Goal: Task Accomplishment & Management: Use online tool/utility

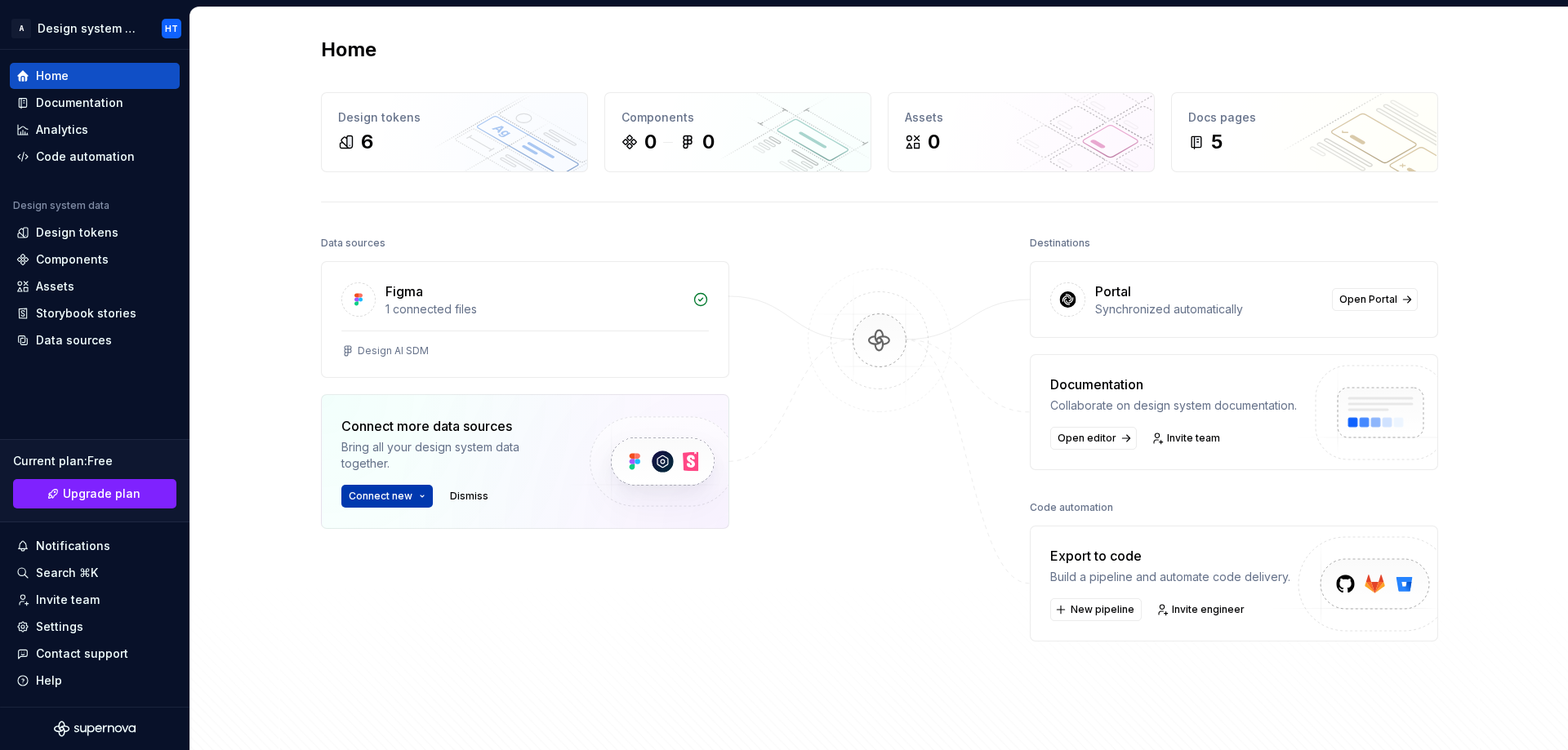
click at [362, 496] on span "Connect new" at bounding box center [380, 496] width 64 height 13
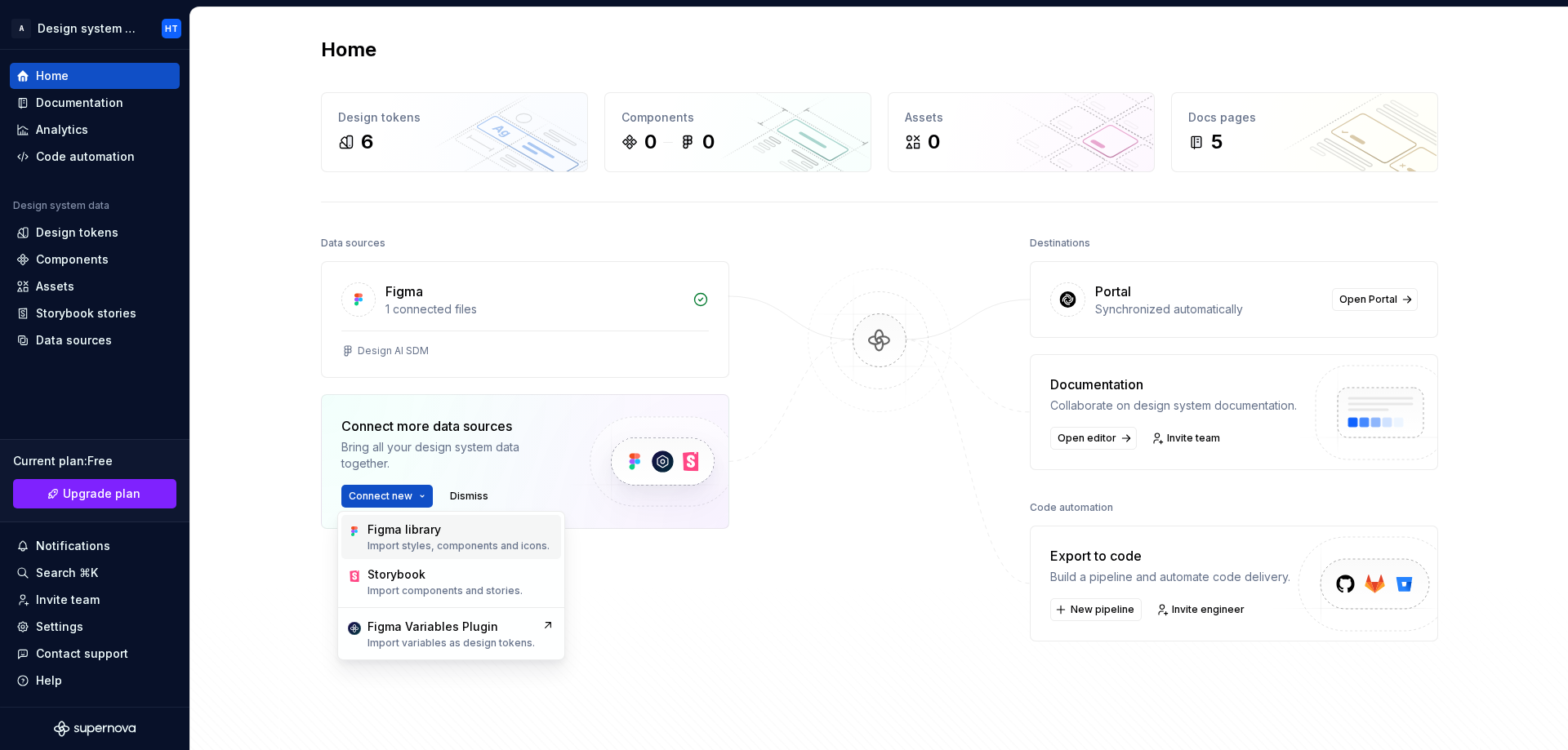
click at [389, 547] on p "Import styles, components and icons." at bounding box center [458, 546] width 182 height 13
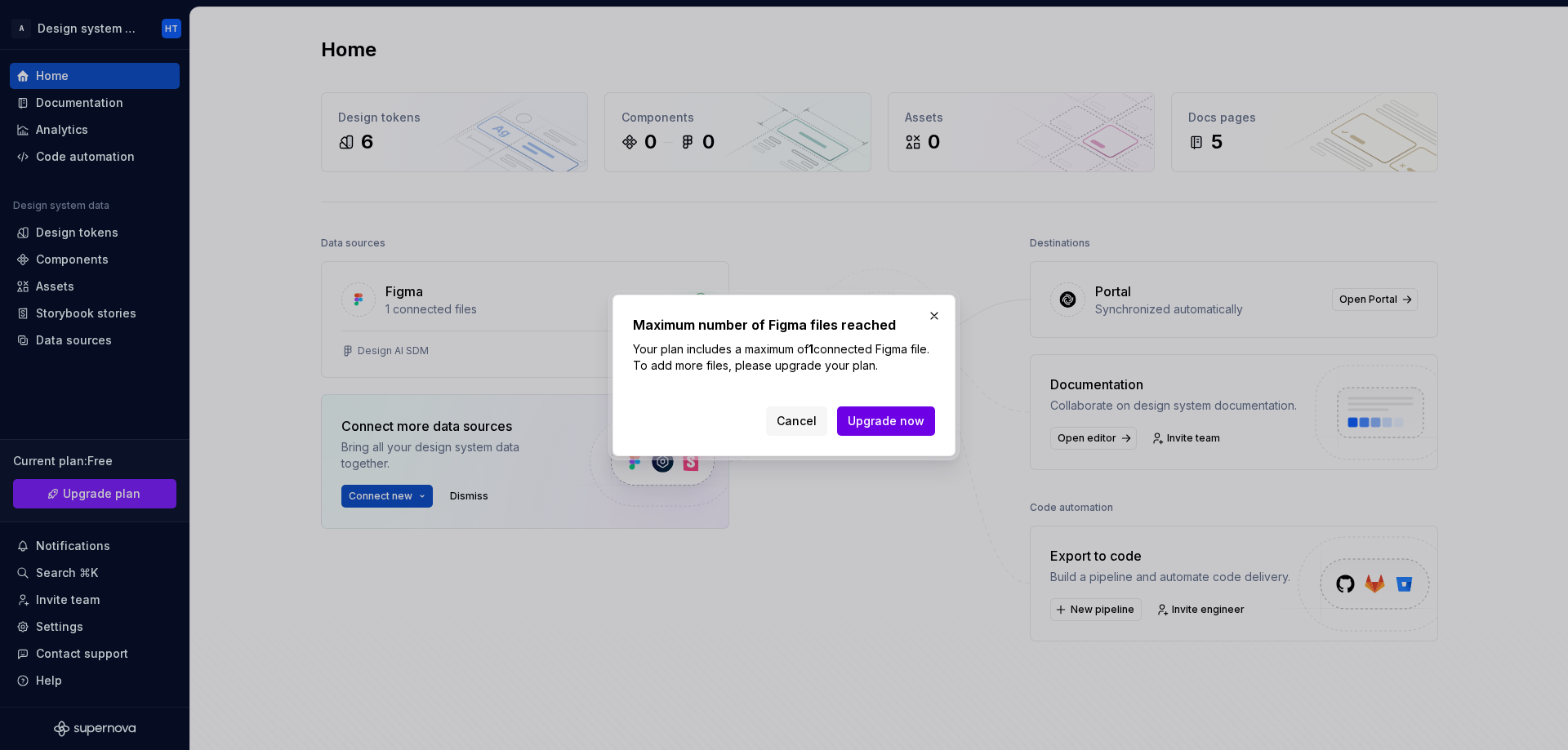
click at [877, 417] on span "Upgrade now" at bounding box center [886, 421] width 76 height 17
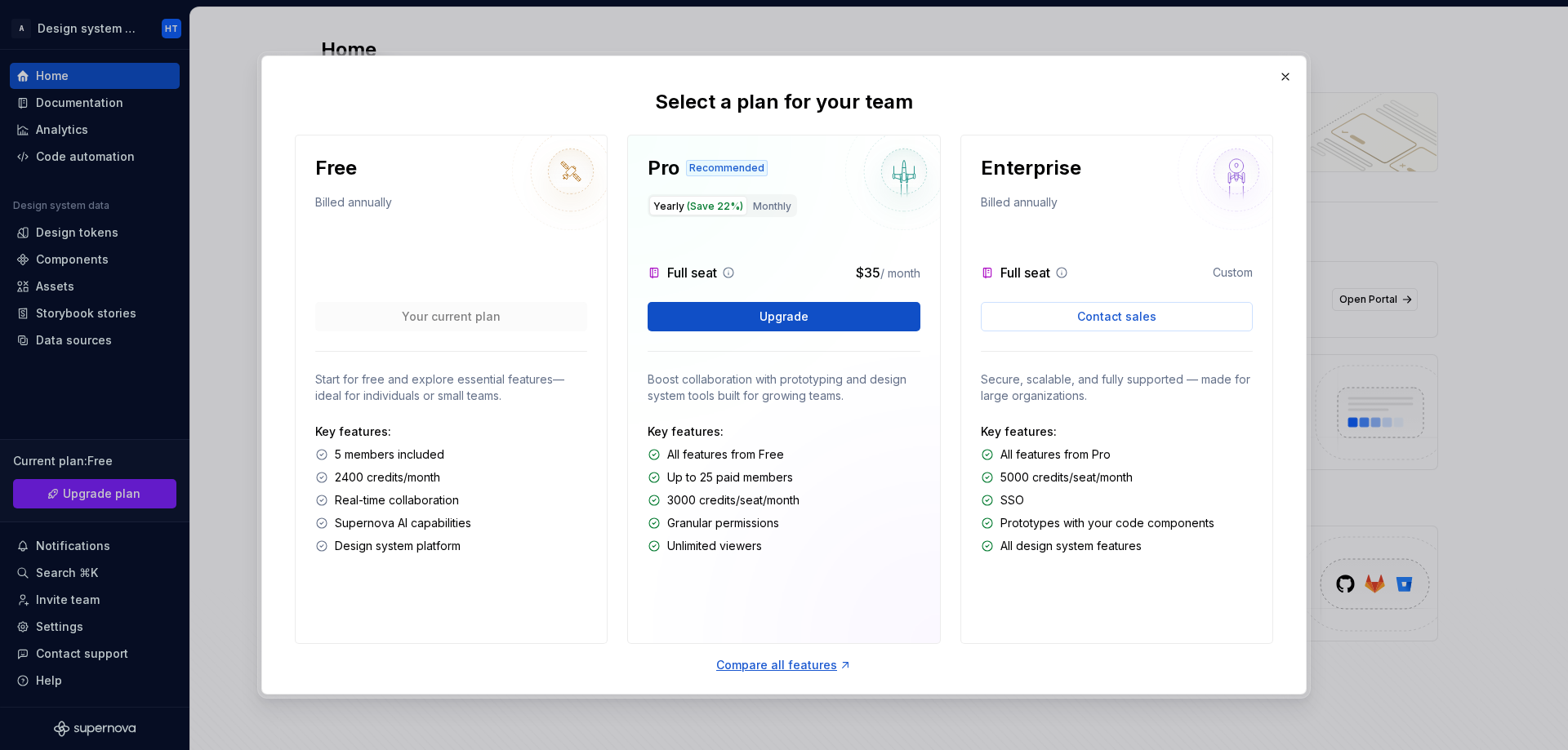
click at [1287, 71] on button "button" at bounding box center [1286, 77] width 23 height 23
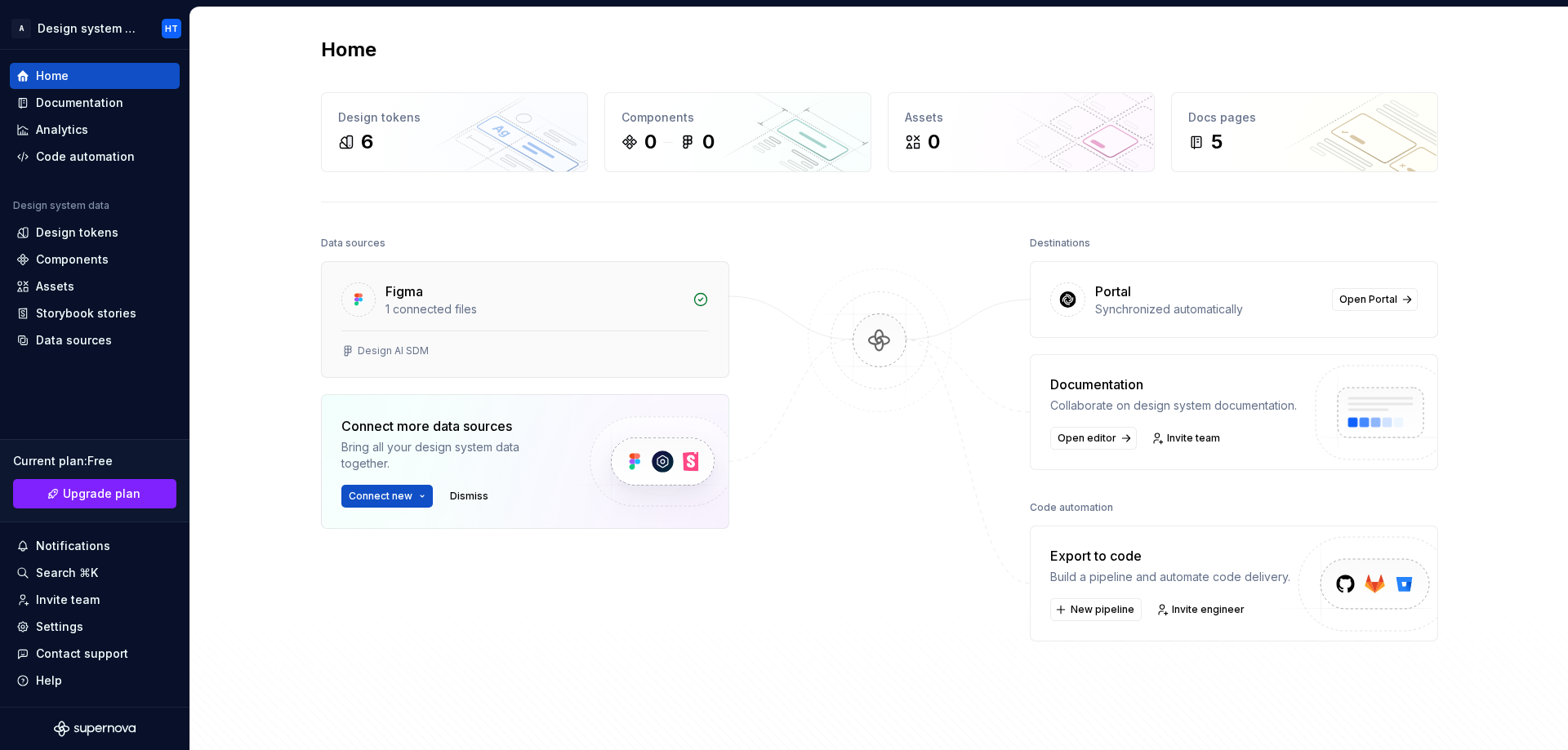
drag, startPoint x: 596, startPoint y: 305, endPoint x: 566, endPoint y: 329, distance: 38.4
click at [566, 329] on div "Figma 1 connected files" at bounding box center [525, 296] width 407 height 69
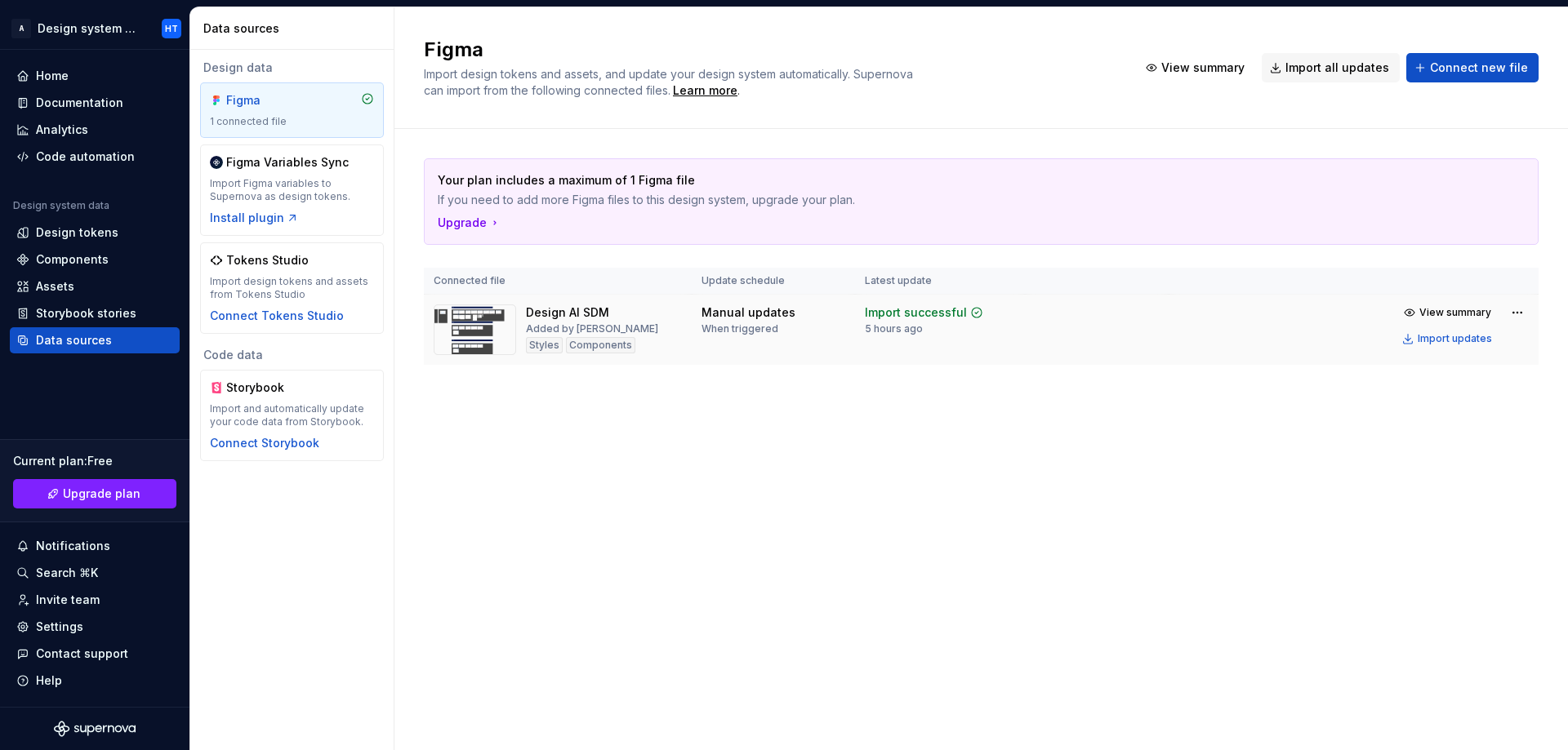
click at [699, 300] on td "Manual updates When triggered" at bounding box center [773, 330] width 164 height 71
click at [1522, 314] on html "A Design system new HT Home Documentation Analytics Code automation Design syst…" at bounding box center [784, 375] width 1568 height 750
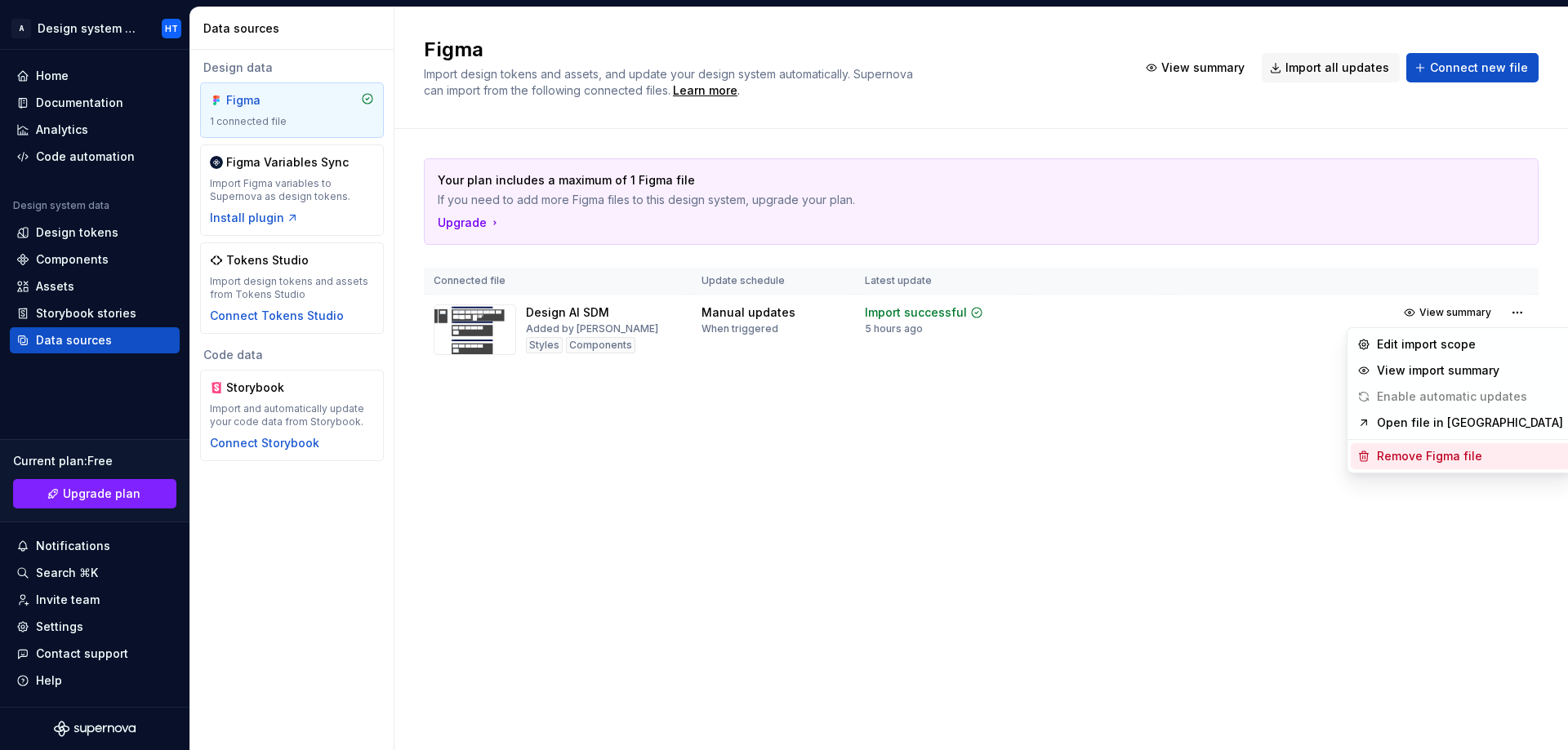
click at [1414, 465] on div "Remove Figma file" at bounding box center [1460, 455] width 219 height 26
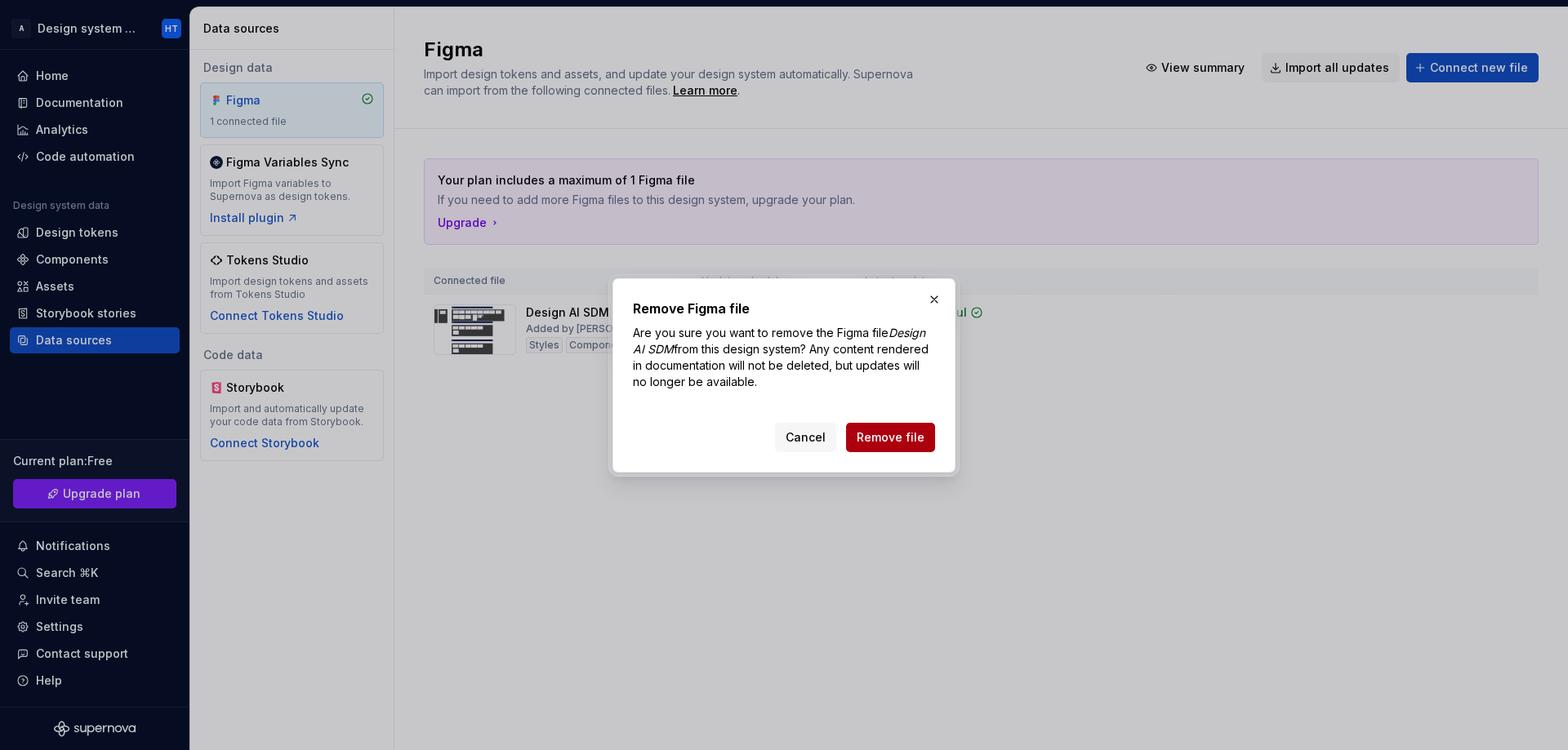
click at [916, 433] on span "Remove file" at bounding box center [891, 438] width 68 height 17
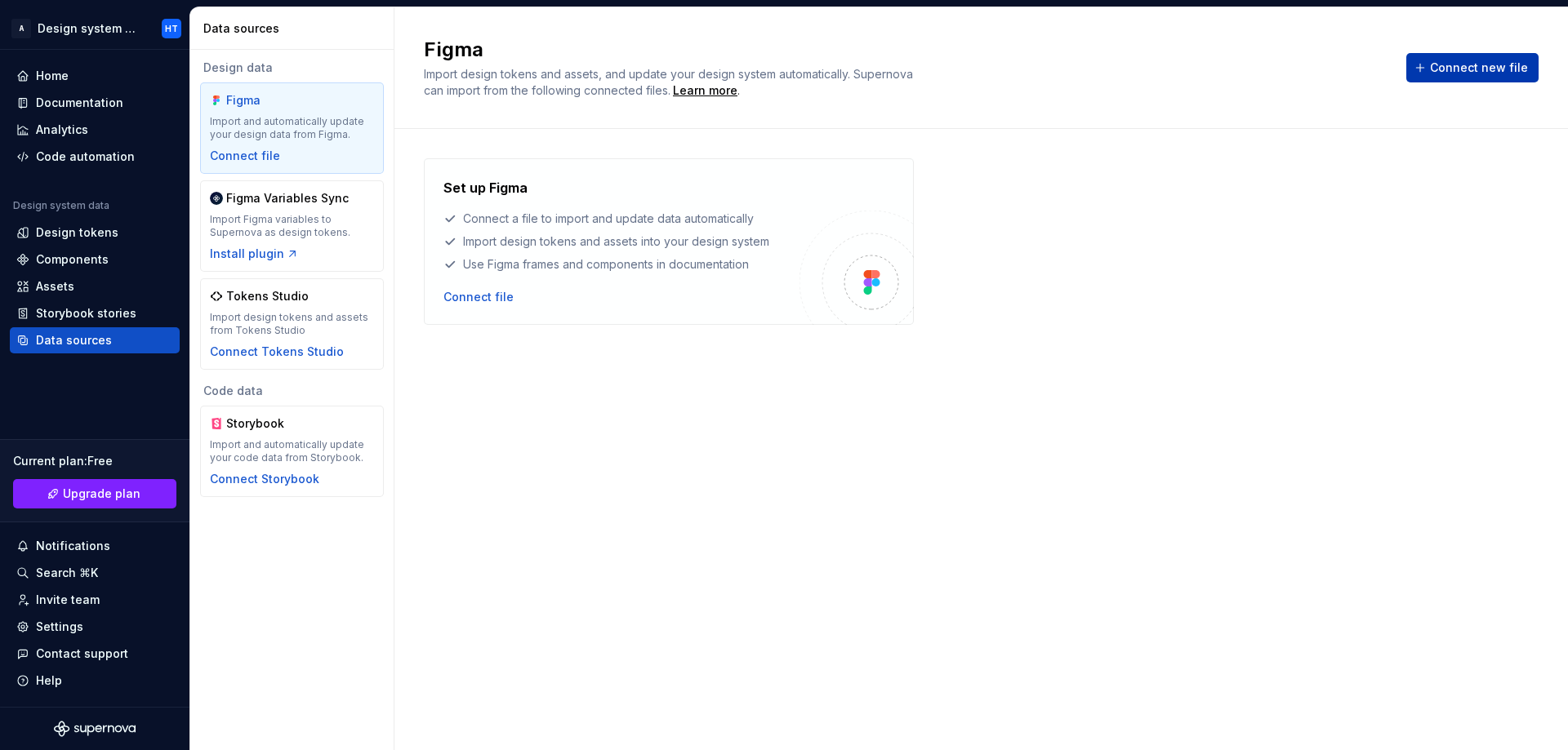
click at [1480, 68] on span "Connect new file" at bounding box center [1479, 68] width 98 height 17
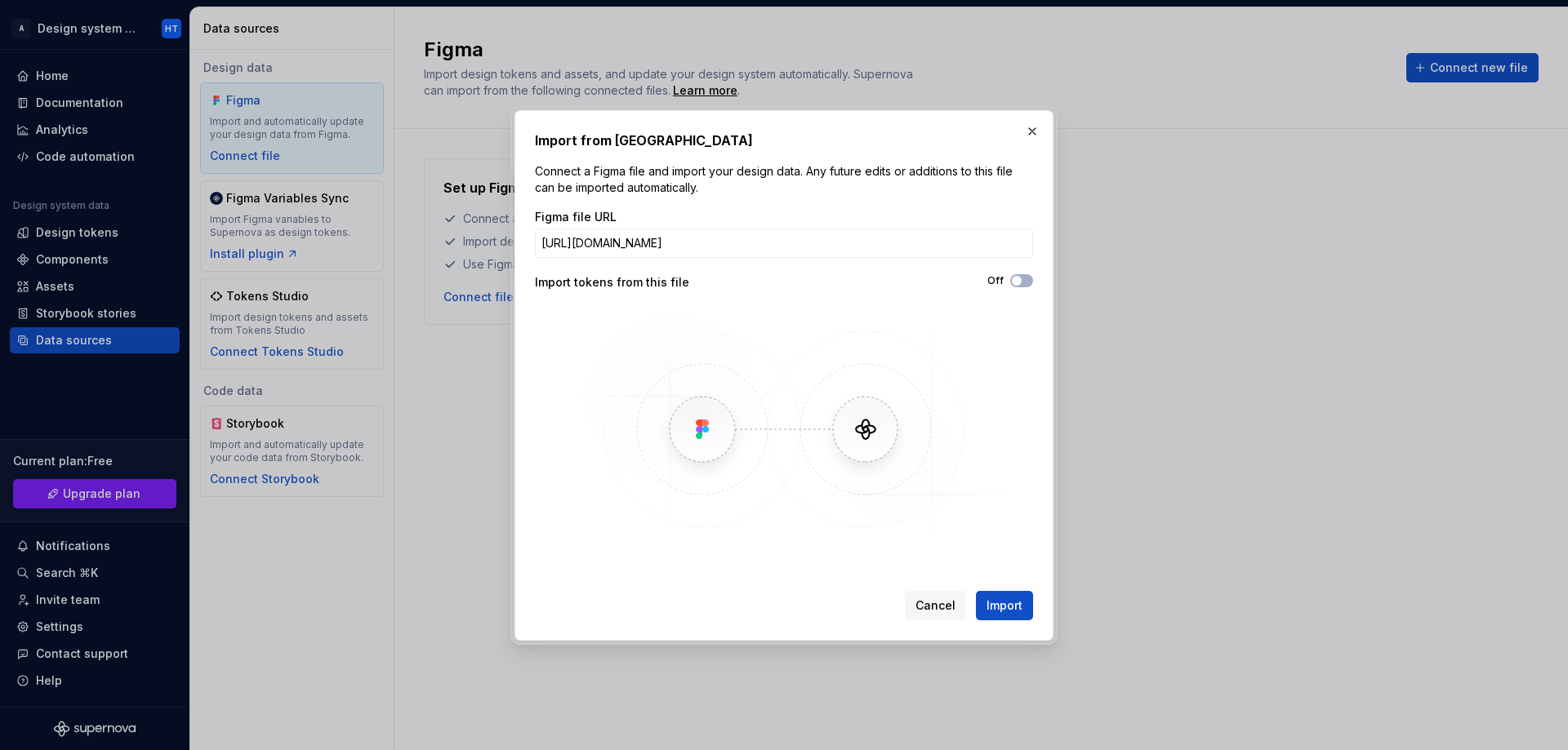
scroll to position [0, 66]
type input "[URL][DOMAIN_NAME]"
click at [997, 606] on span "Import" at bounding box center [1004, 606] width 36 height 17
